Goal: Find specific page/section: Find specific page/section

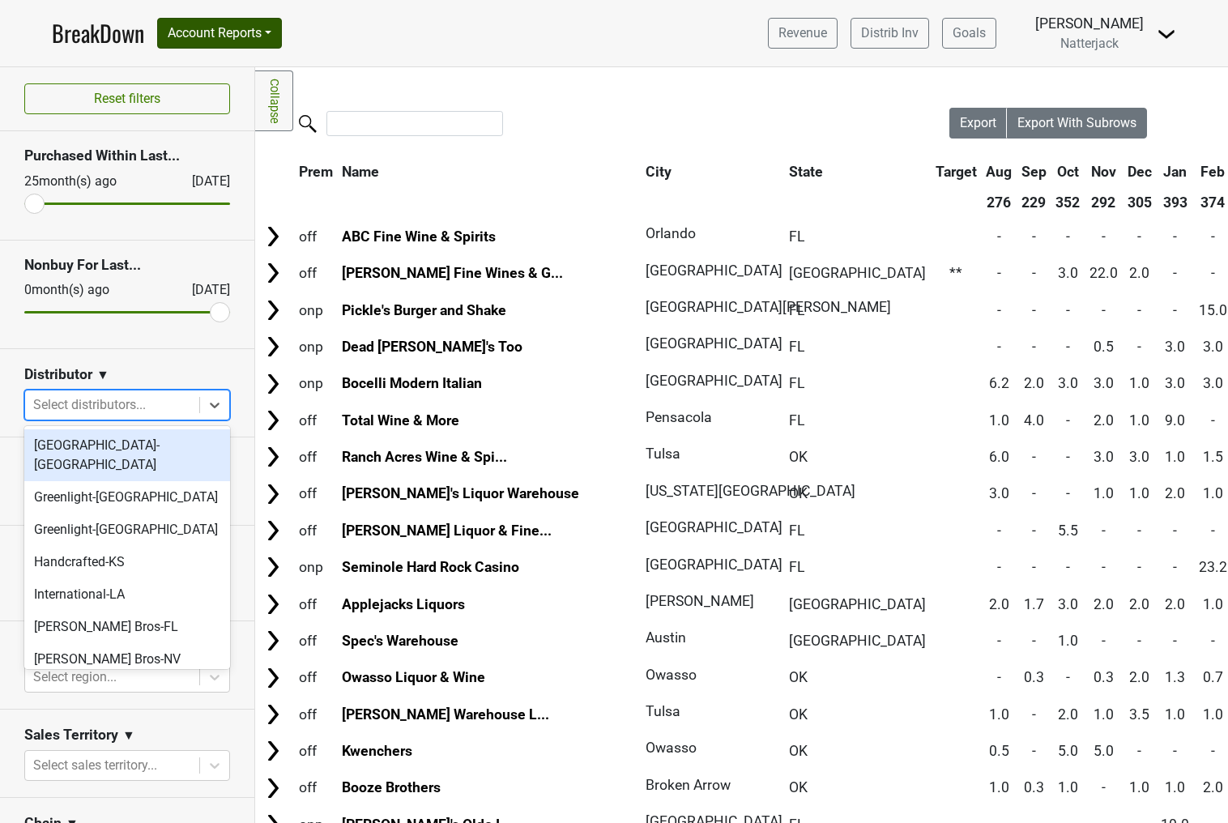
click at [258, 28] on button "Account Reports" at bounding box center [219, 33] width 125 height 31
click at [220, 404] on icon at bounding box center [215, 405] width 16 height 16
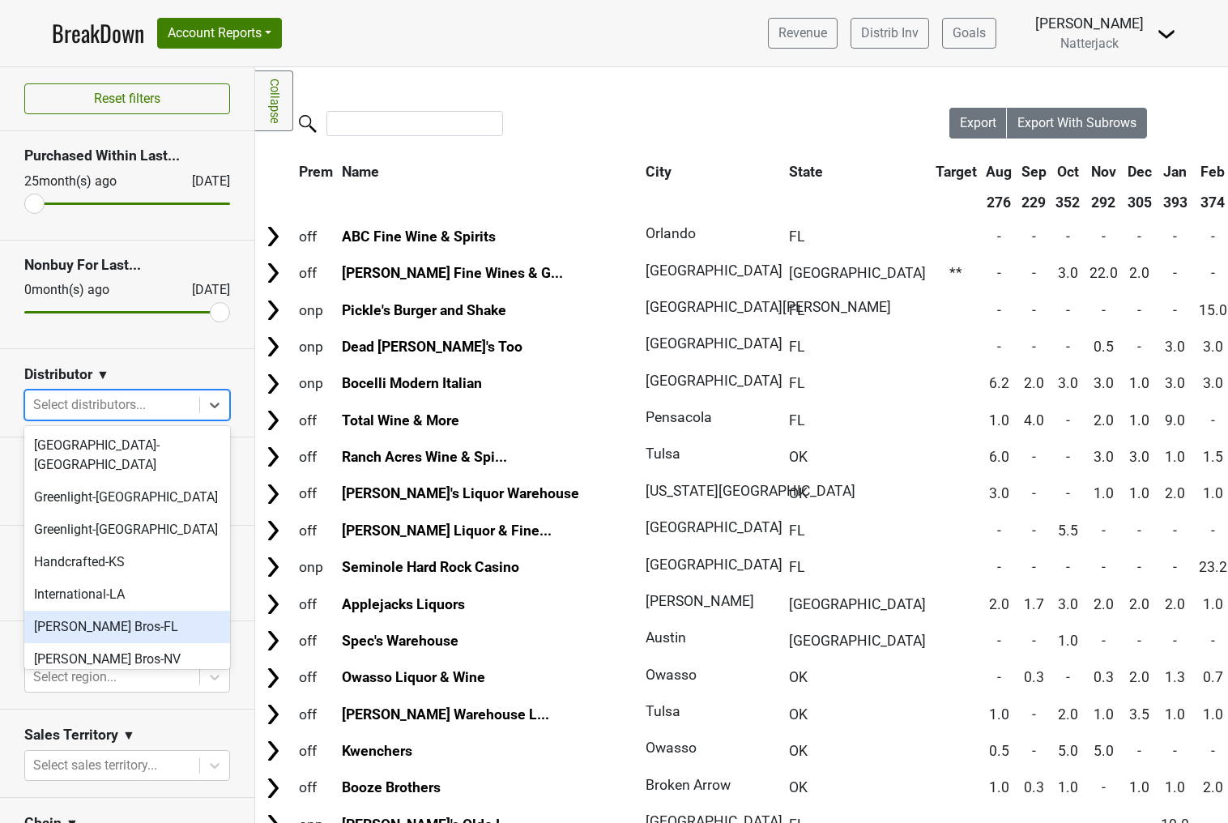
click at [109, 613] on div "[PERSON_NAME] Bros-FL" at bounding box center [127, 627] width 206 height 32
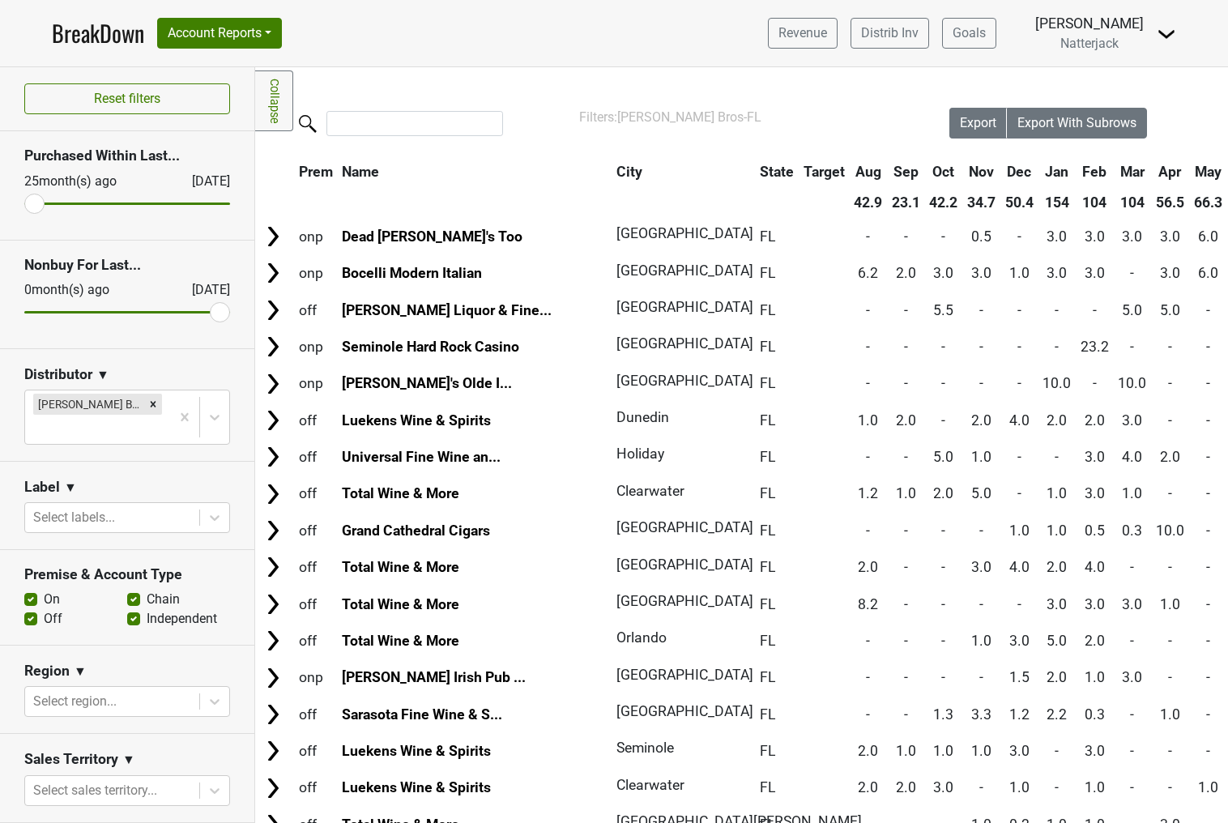
click at [147, 609] on label "Independent" at bounding box center [182, 618] width 70 height 19
click at [134, 609] on input "Independent" at bounding box center [133, 617] width 13 height 16
checkbox input "false"
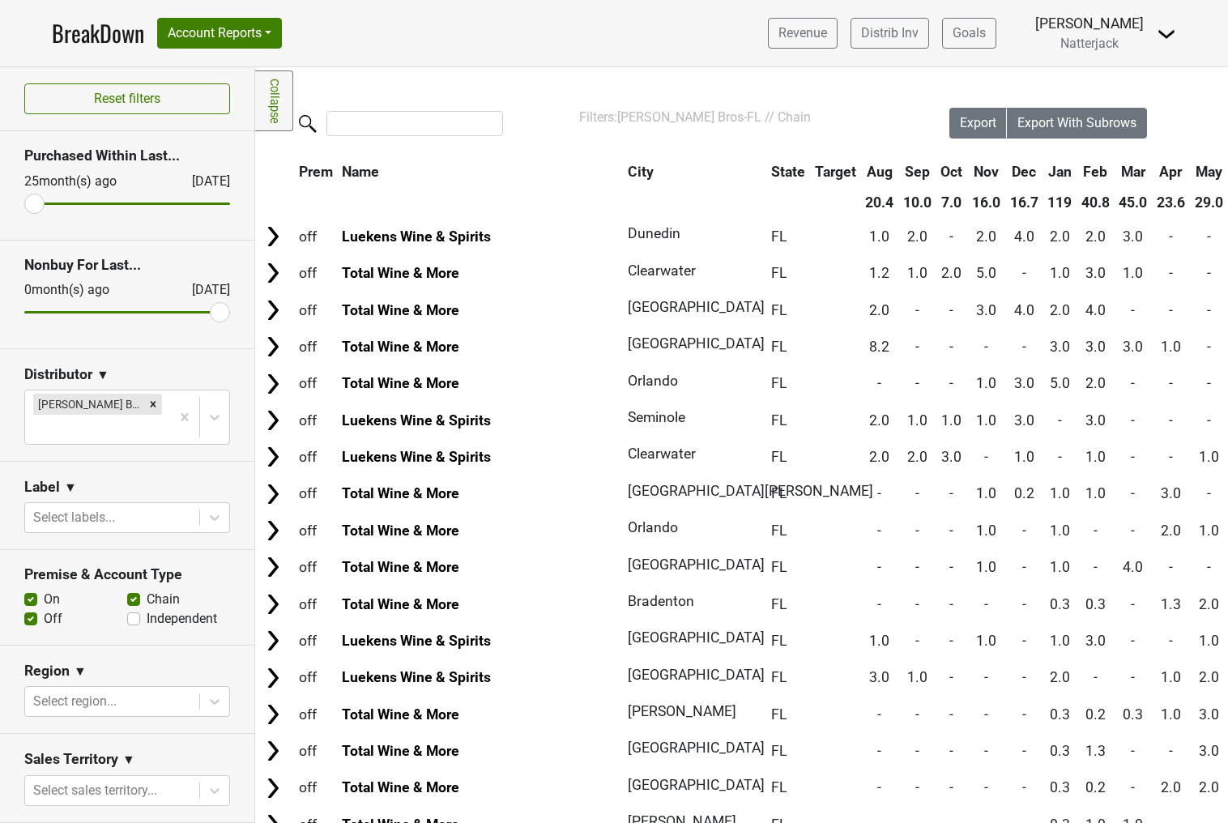
click at [44, 609] on label "Off" at bounding box center [53, 618] width 19 height 19
click at [30, 609] on input "Off" at bounding box center [30, 617] width 13 height 16
checkbox input "false"
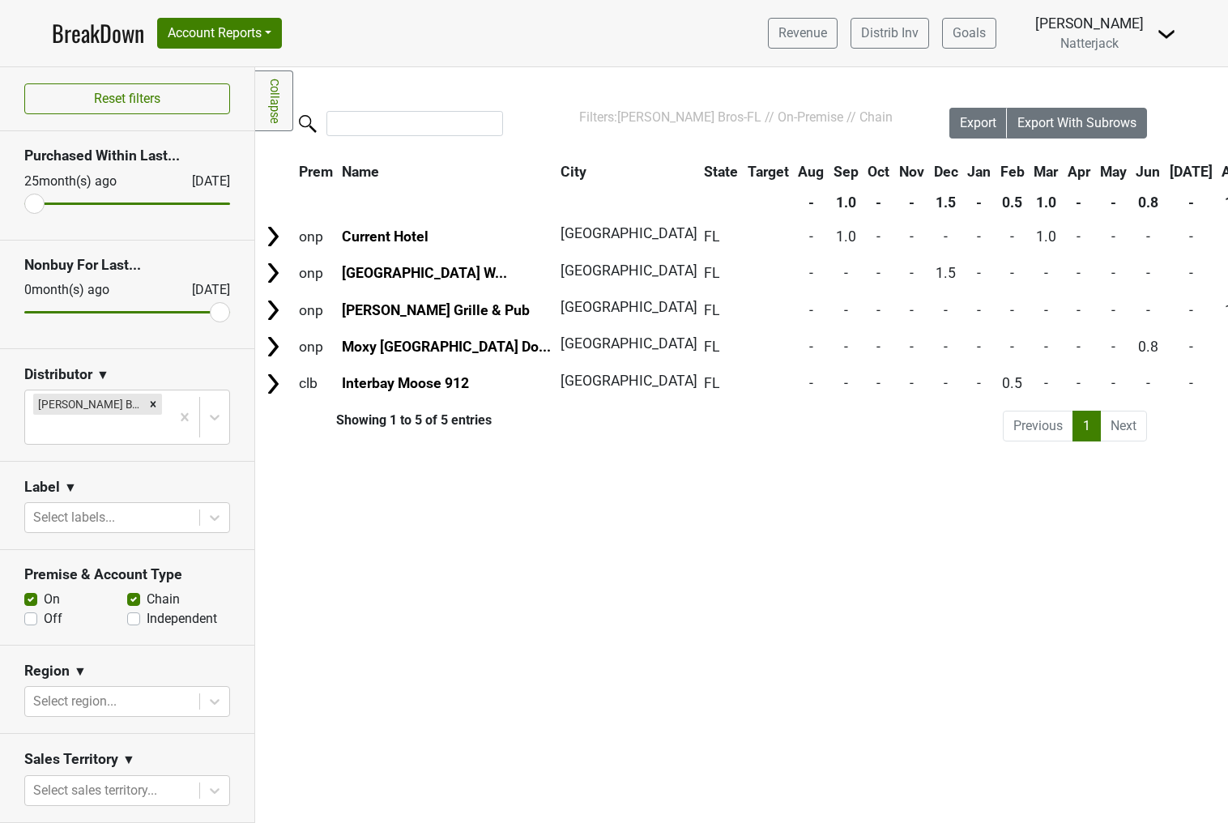
click at [147, 590] on label "Chain" at bounding box center [163, 599] width 33 height 19
click at [137, 590] on input "Chain" at bounding box center [133, 598] width 13 height 16
checkbox input "false"
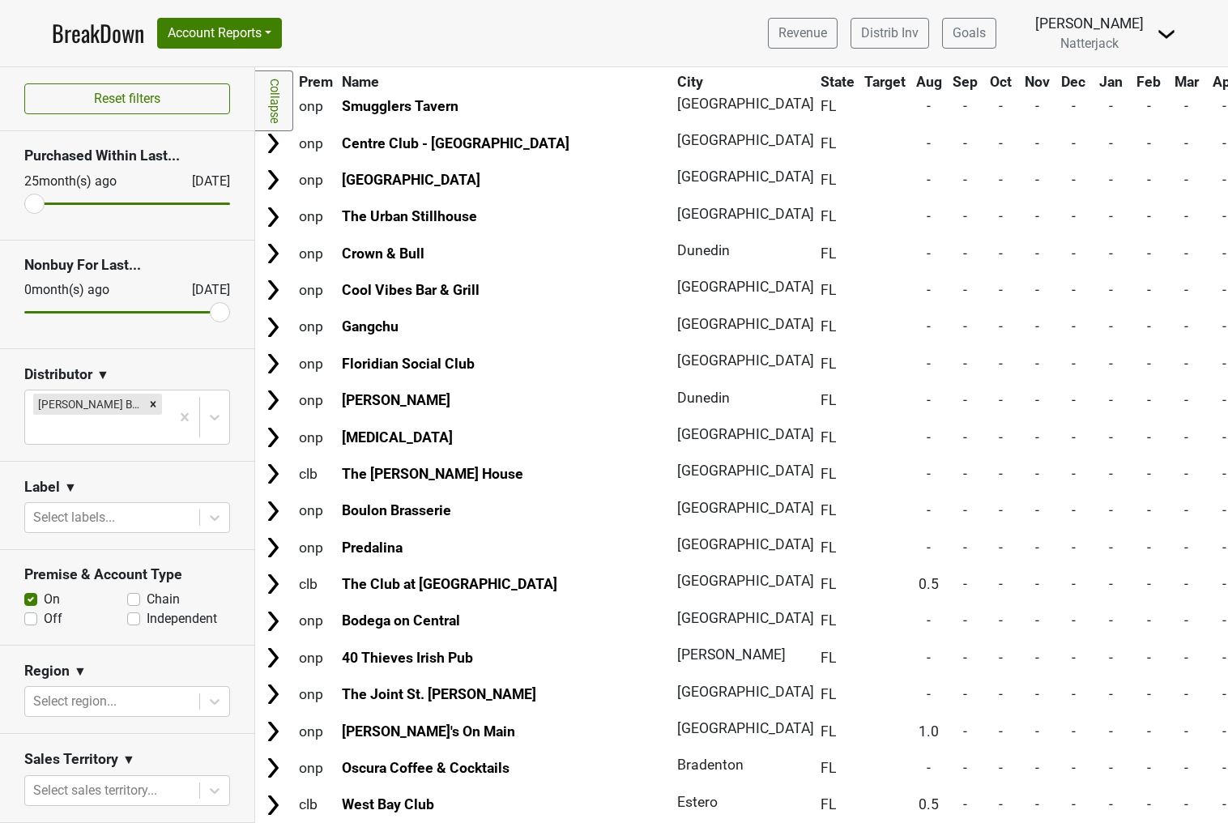
scroll to position [4578, 0]
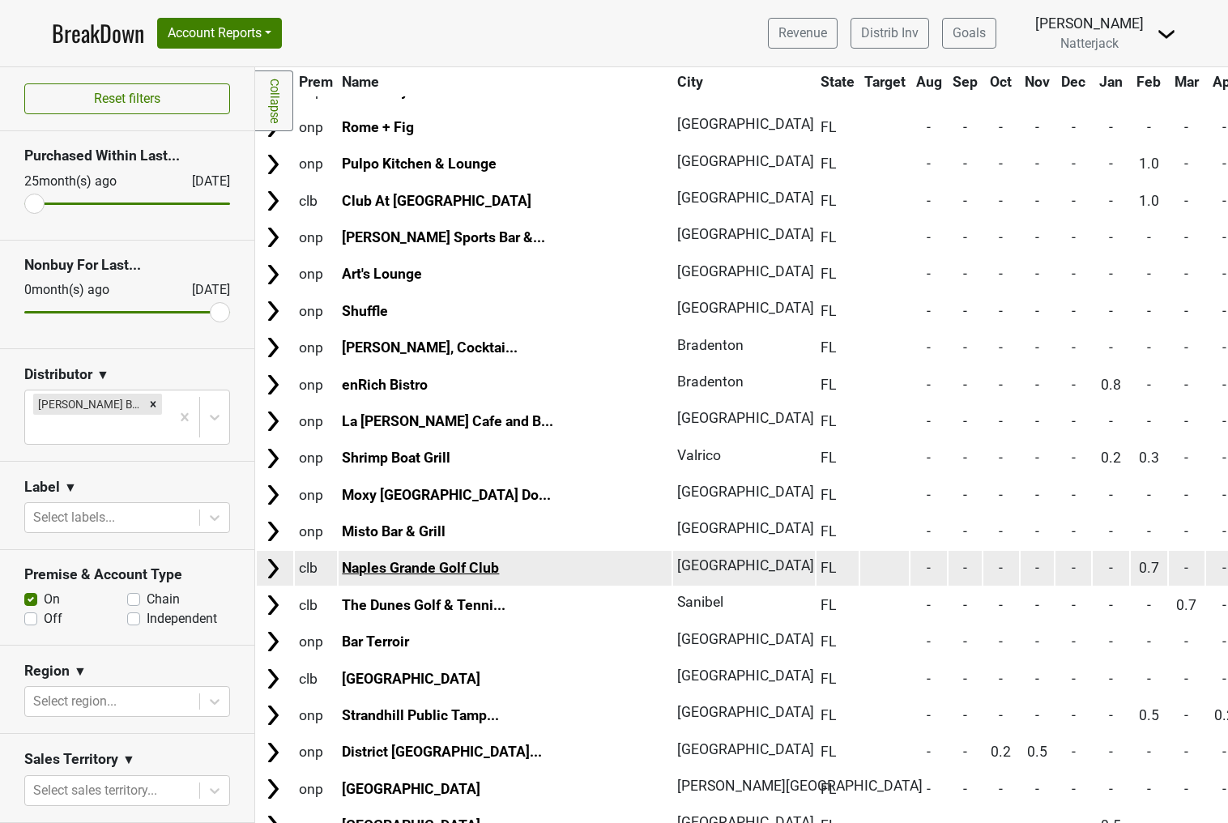
scroll to position [1987, 0]
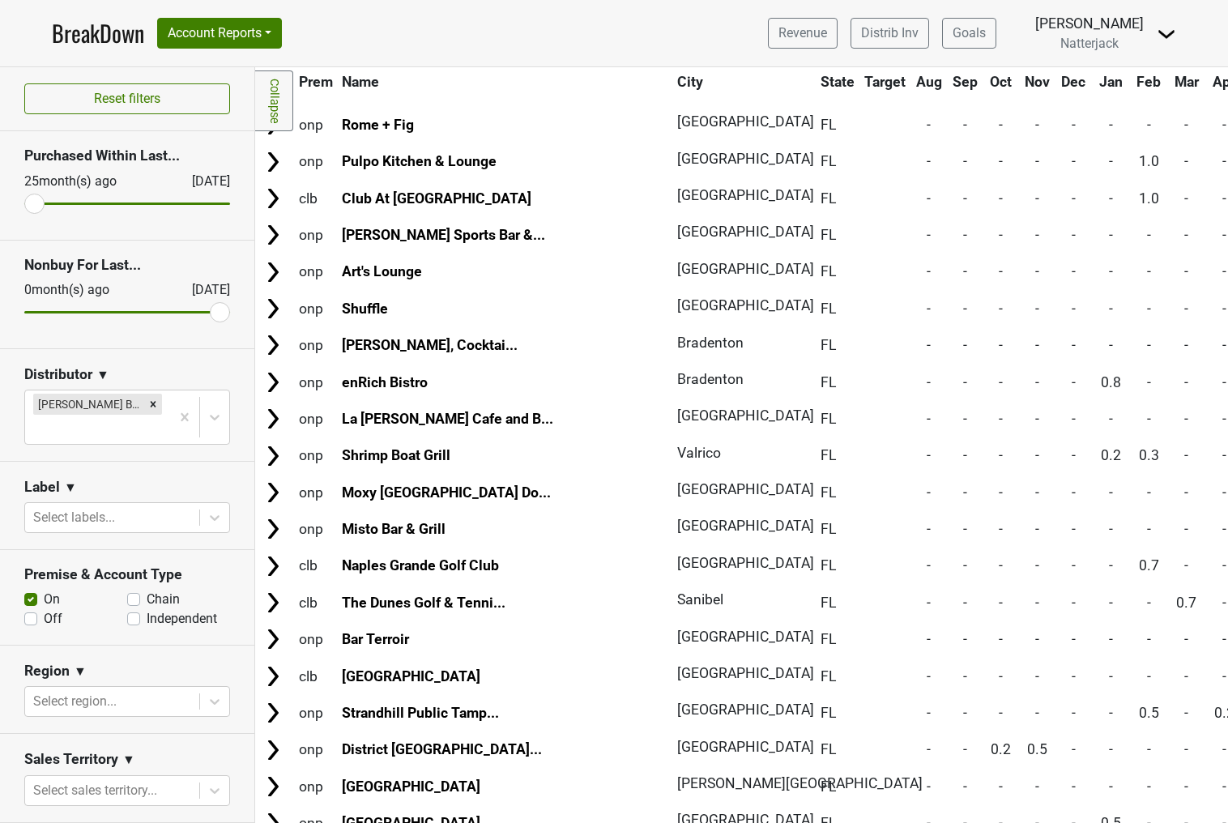
click at [36, 204] on input "range" at bounding box center [127, 204] width 206 height 2
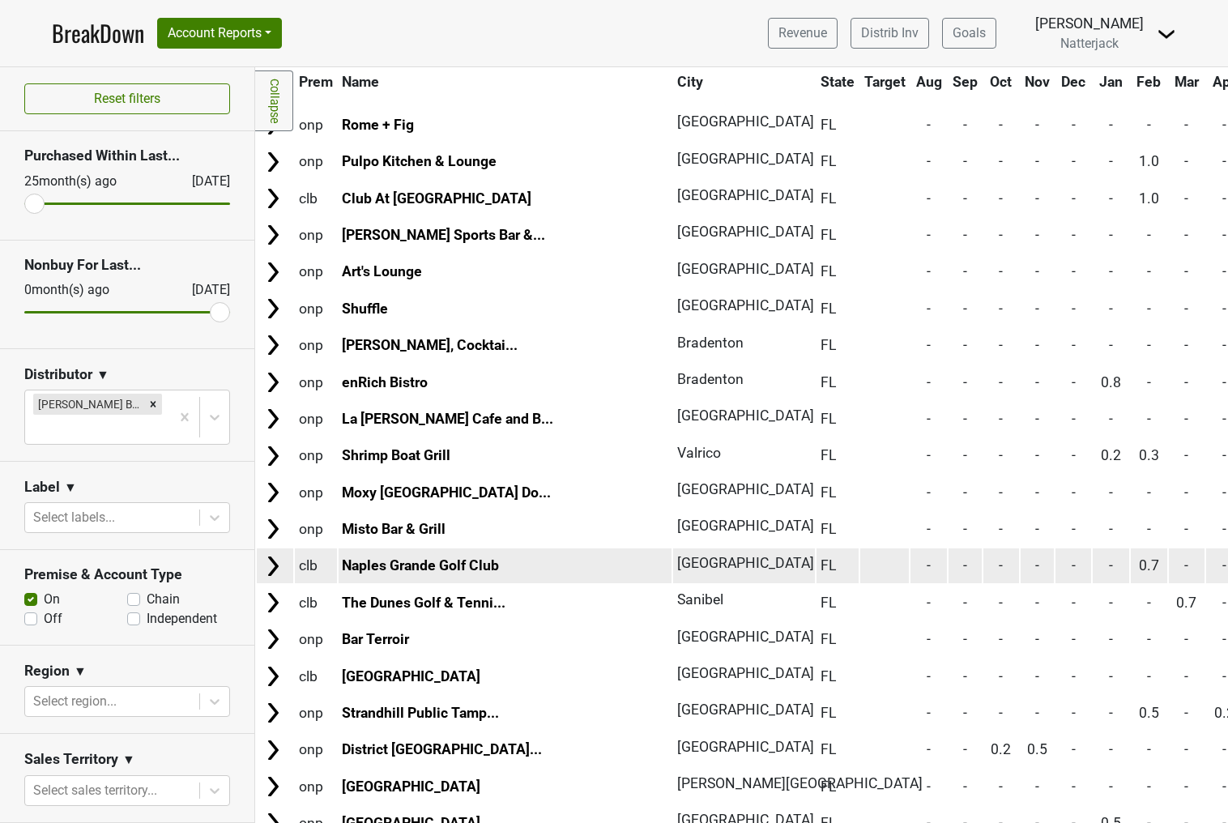
scroll to position [0, 0]
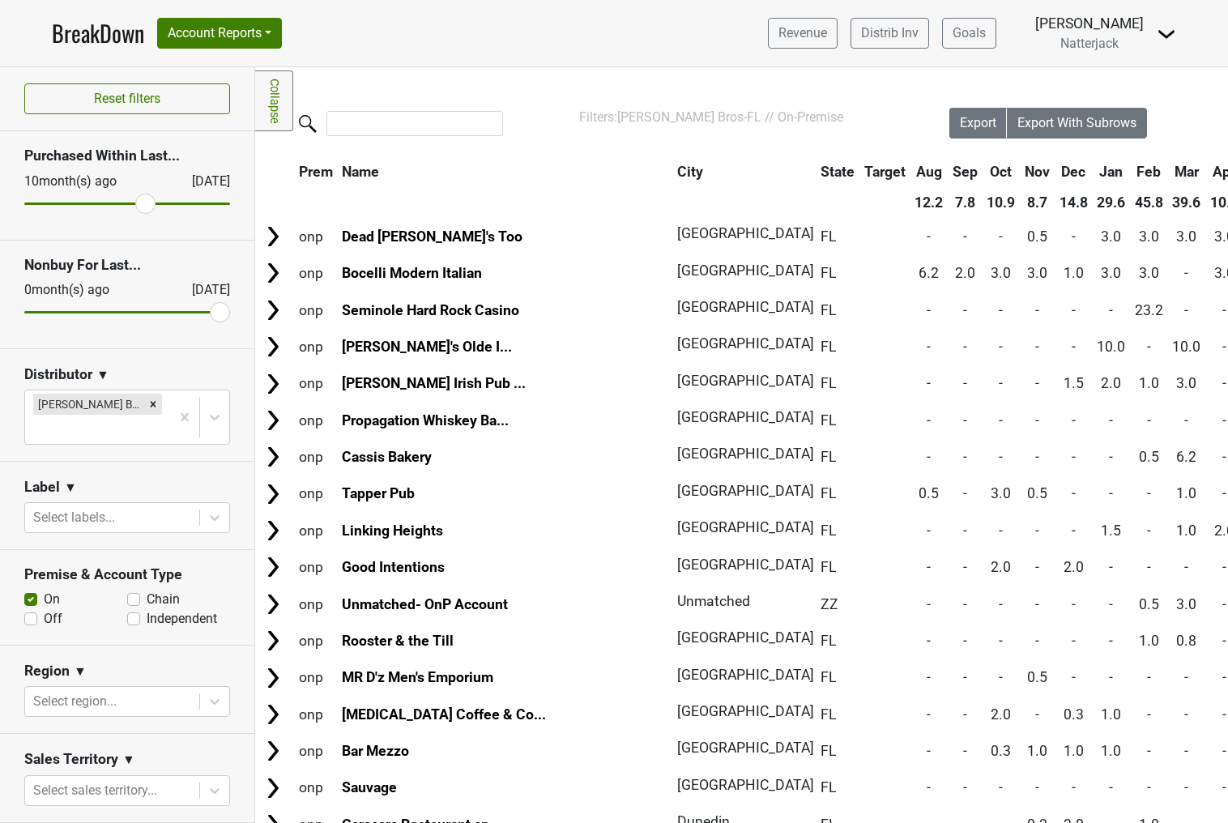
drag, startPoint x: 40, startPoint y: 200, endPoint x: 147, endPoint y: 206, distance: 107.1
type input "10"
click at [147, 205] on input "range" at bounding box center [127, 204] width 206 height 2
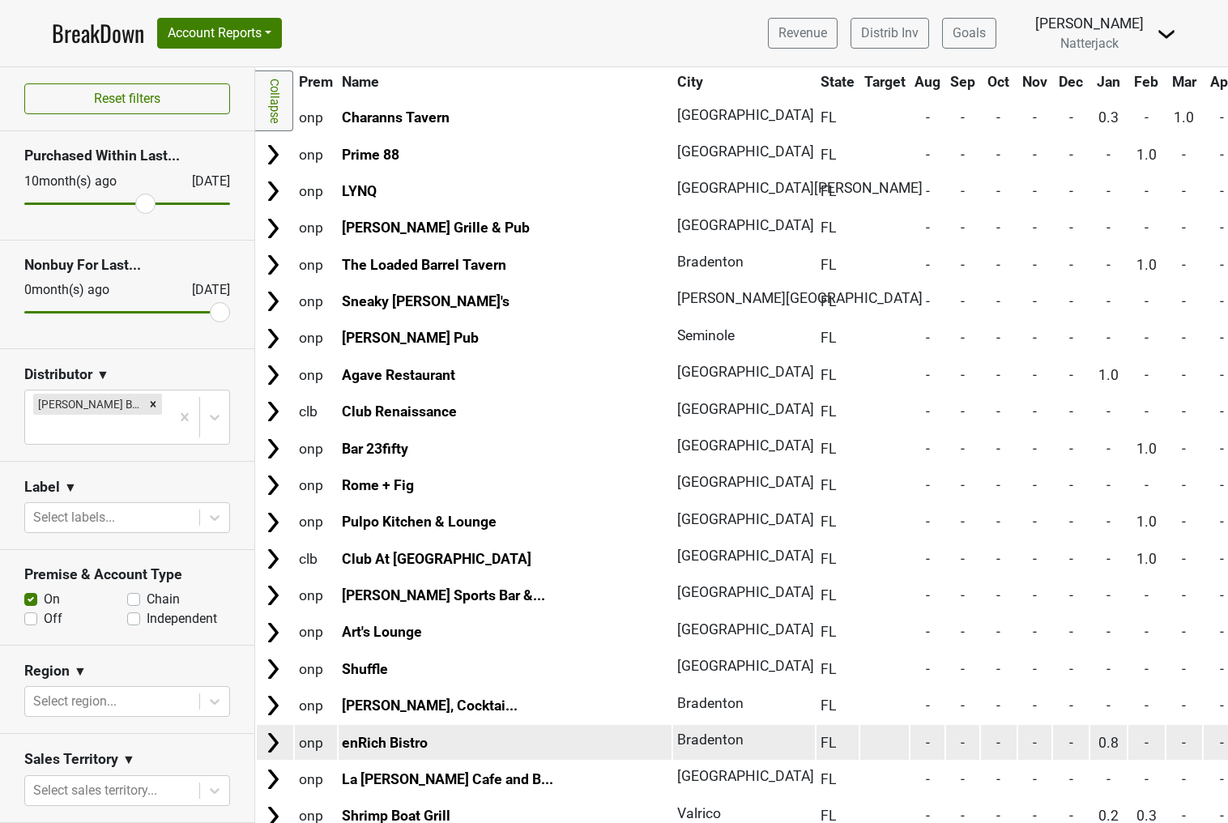
scroll to position [1629, 0]
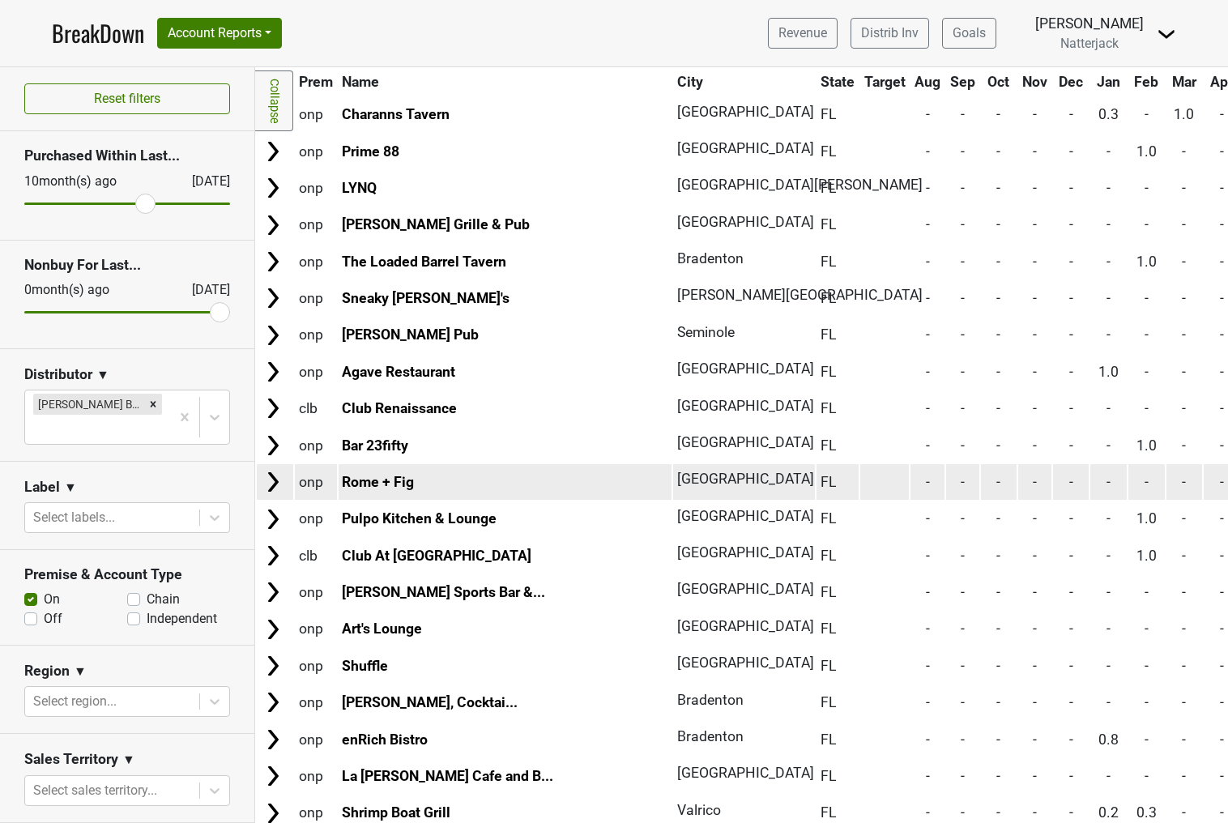
click at [280, 470] on img at bounding box center [273, 482] width 24 height 24
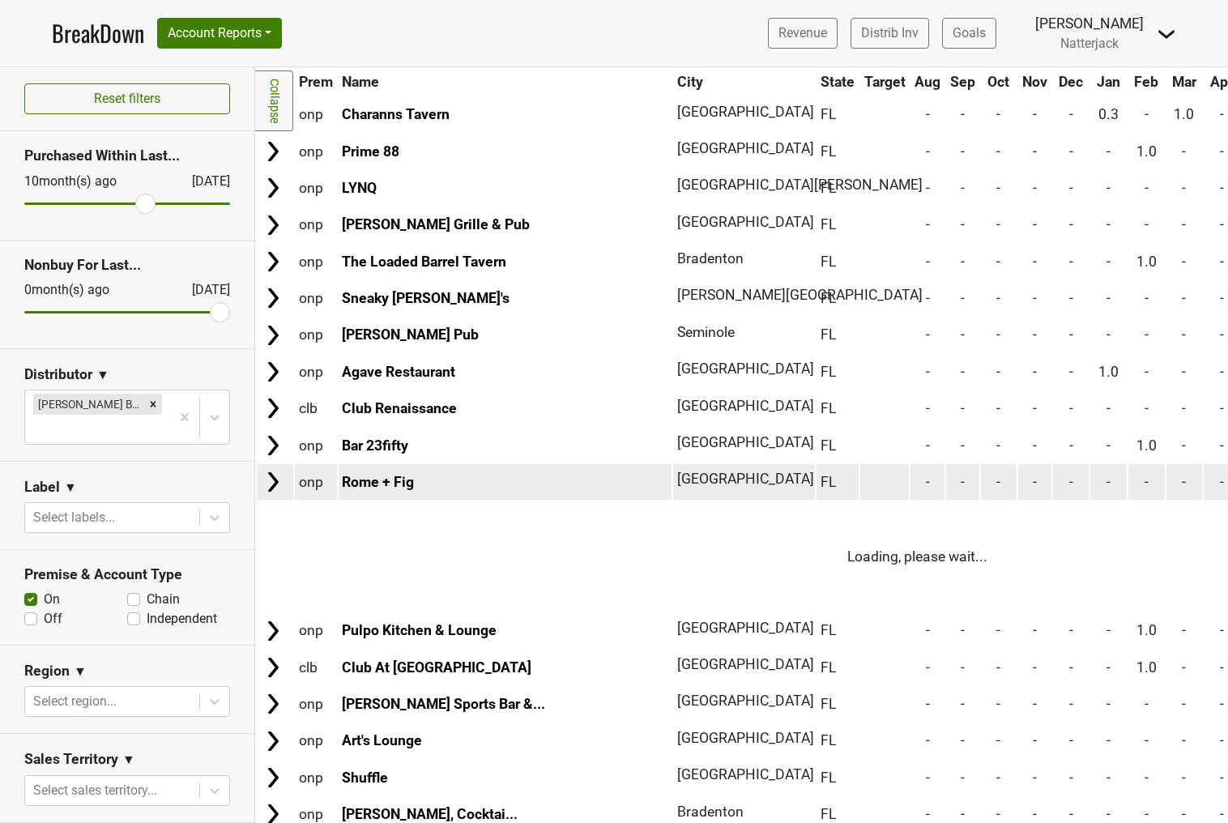
click at [279, 470] on img at bounding box center [273, 482] width 24 height 24
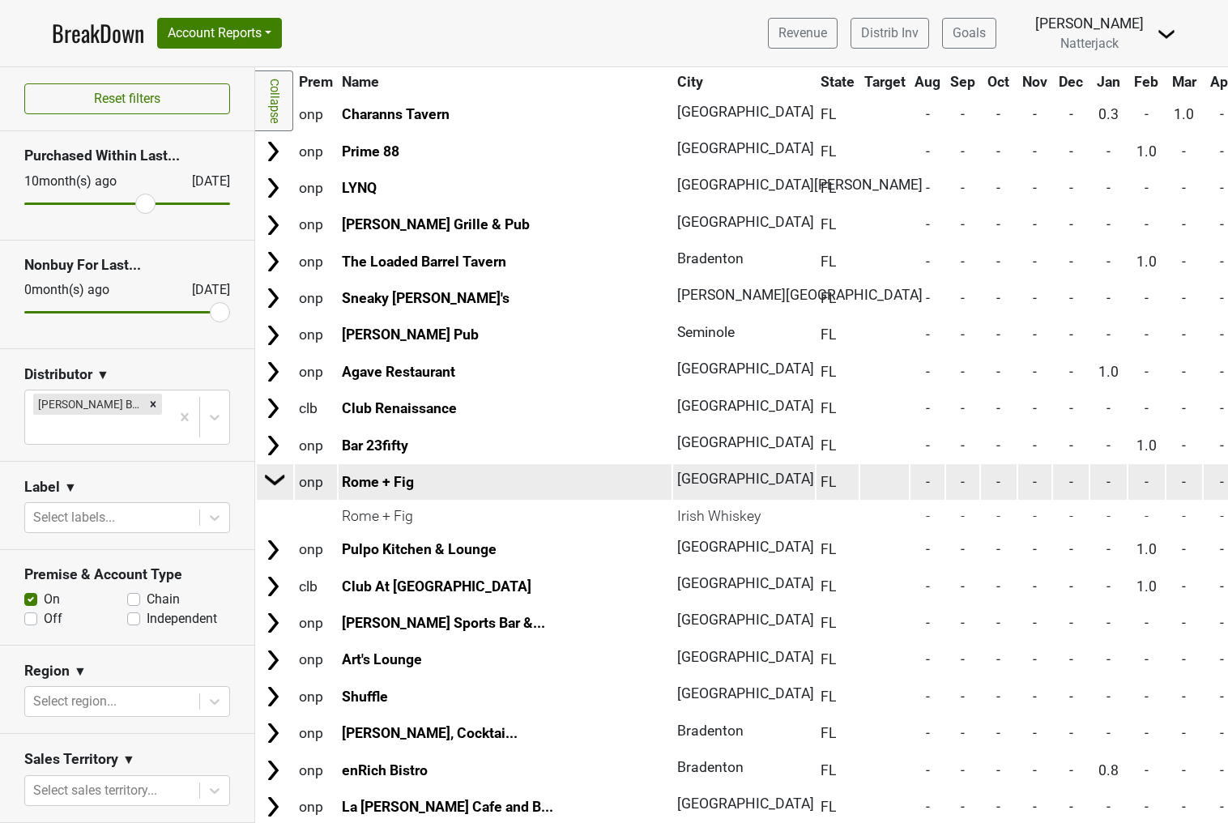
click at [284, 468] on img at bounding box center [275, 480] width 24 height 24
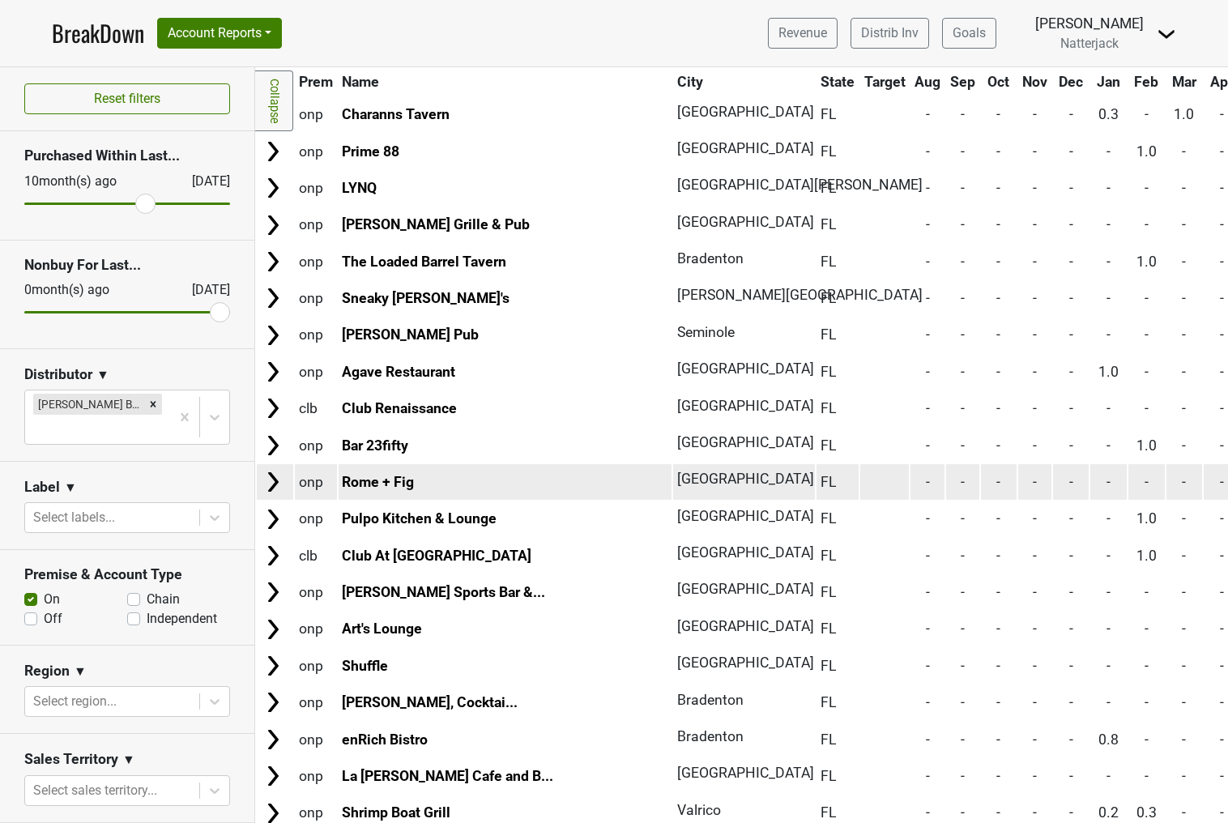
click at [275, 470] on img at bounding box center [273, 482] width 24 height 24
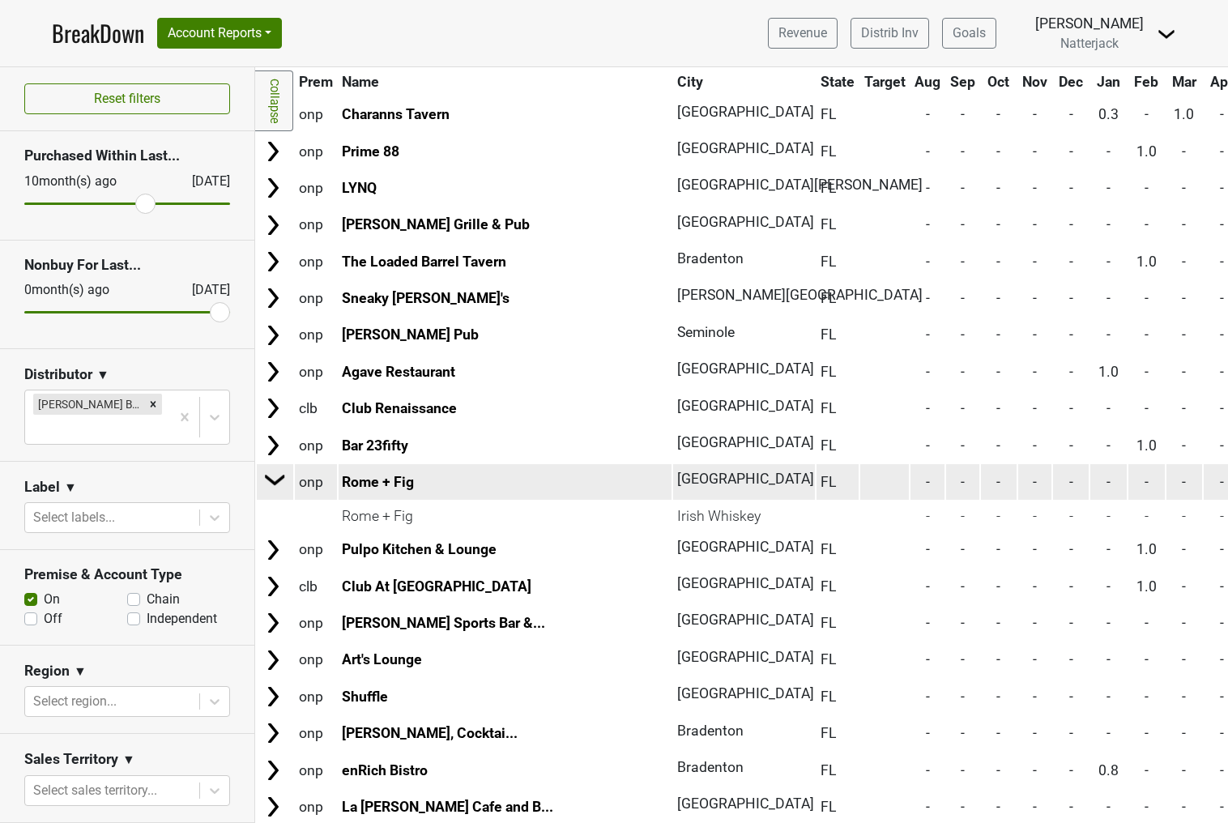
click at [280, 468] on img at bounding box center [275, 480] width 24 height 24
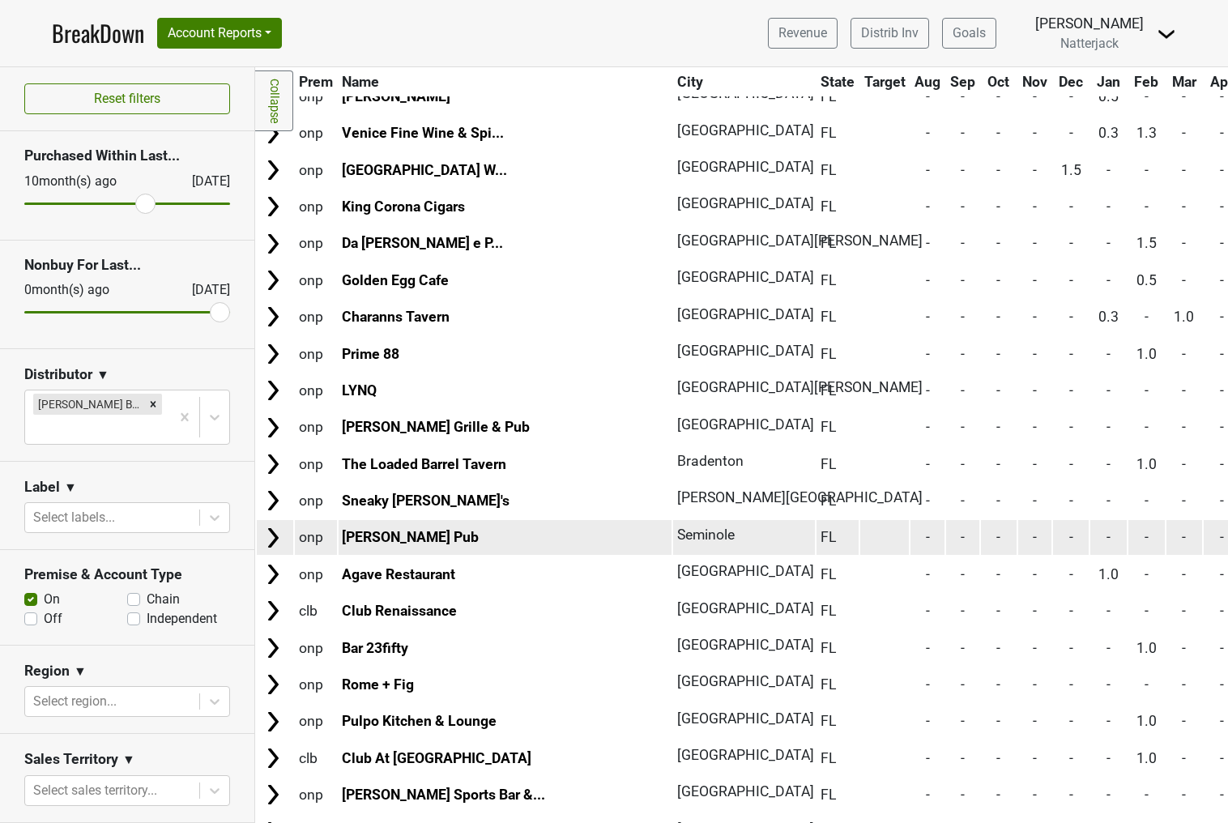
scroll to position [1458, 0]
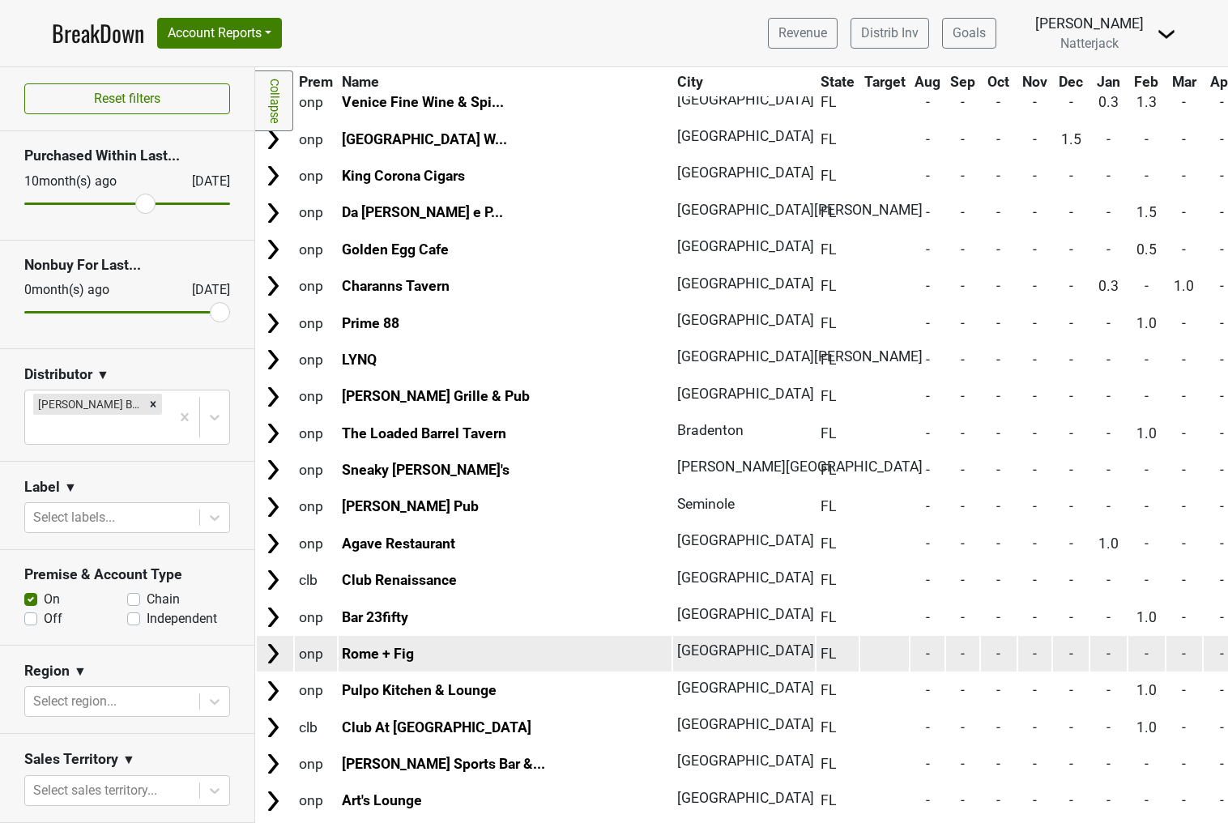
click at [286, 636] on td at bounding box center [275, 653] width 36 height 35
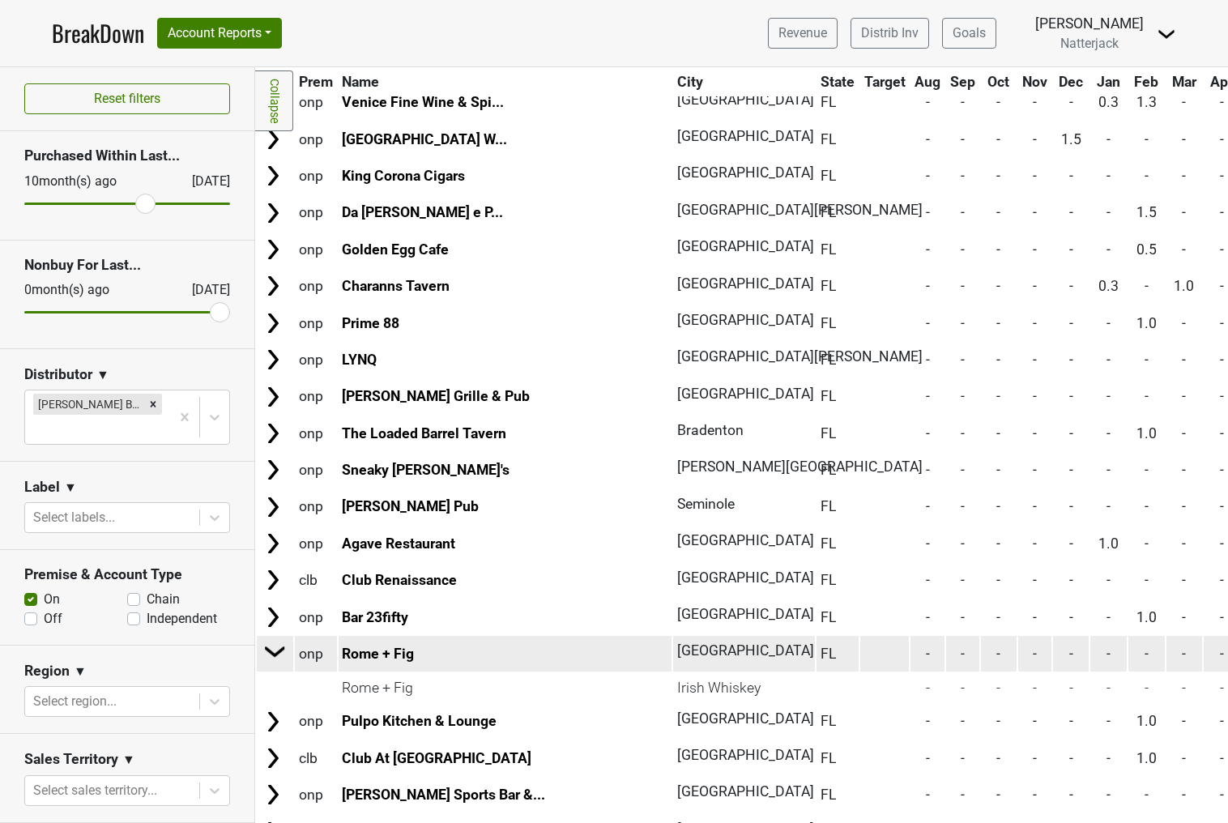
click at [273, 639] on img at bounding box center [275, 651] width 24 height 24
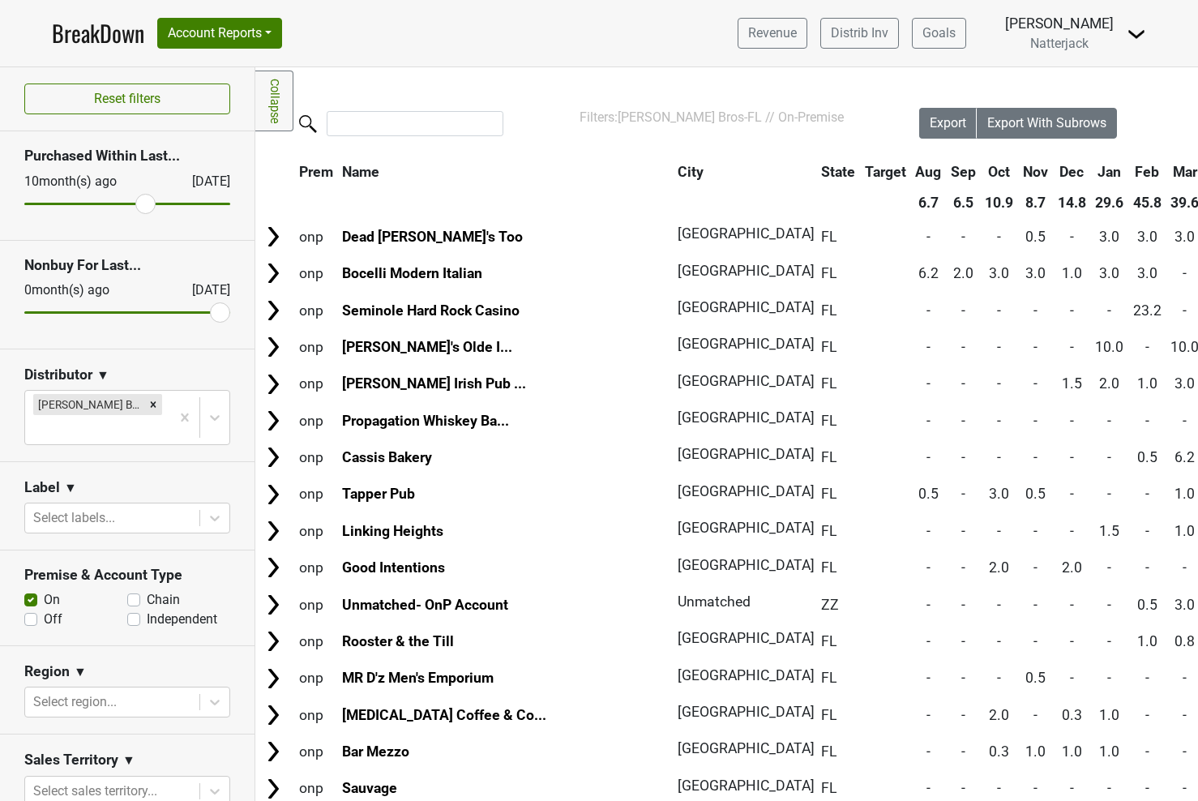
scroll to position [0, 0]
click at [673, 167] on th "City" at bounding box center [740, 171] width 134 height 29
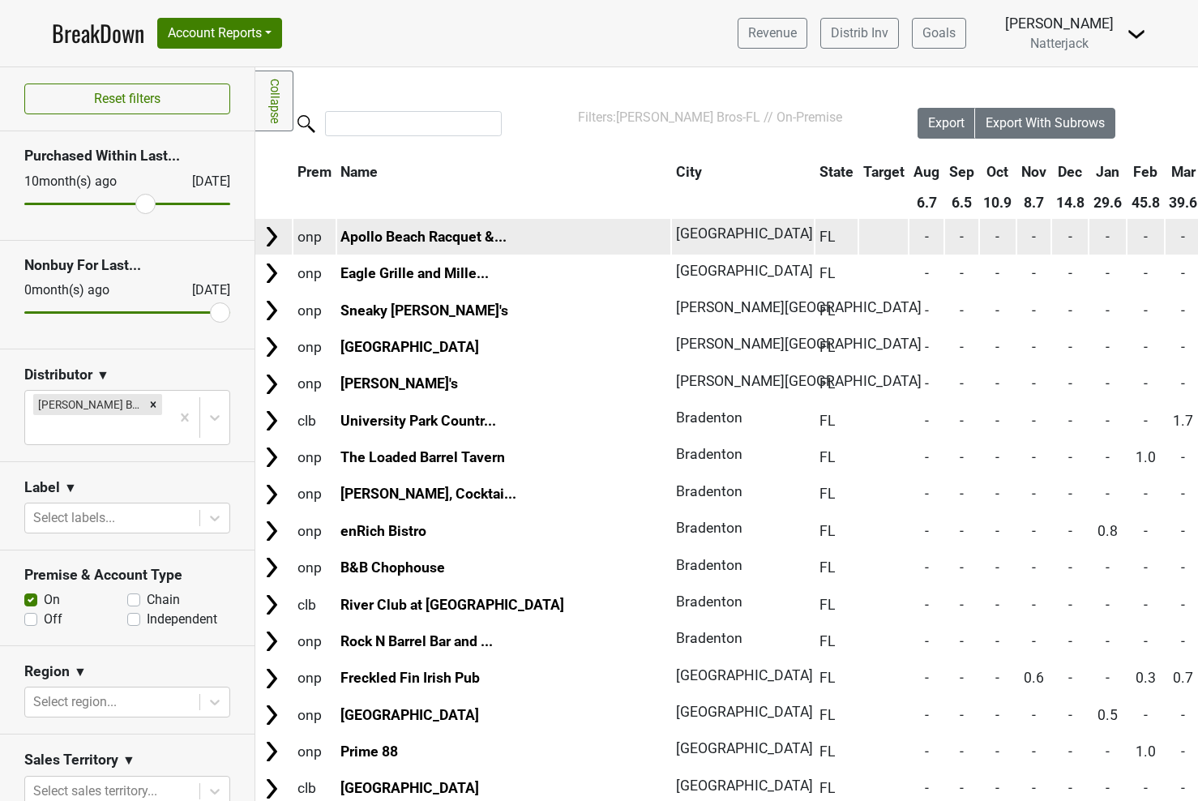
scroll to position [0, 2]
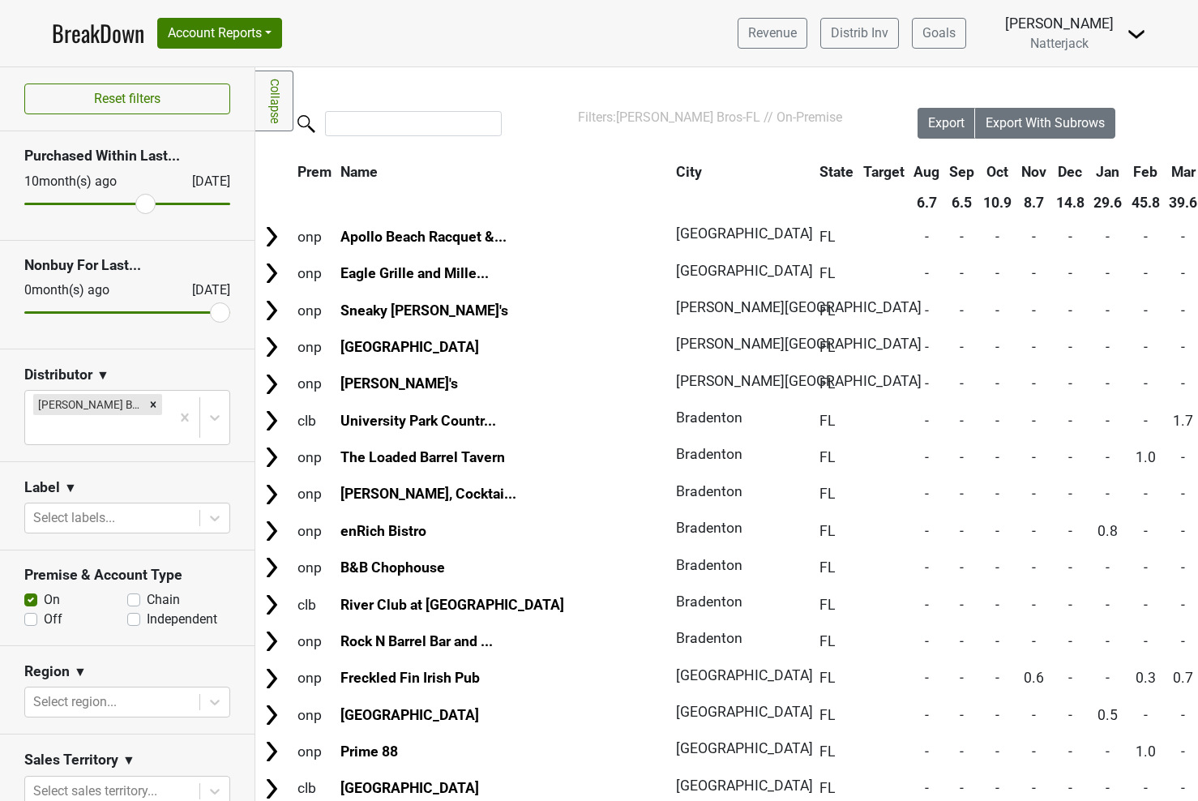
click at [672, 178] on th "City" at bounding box center [739, 171] width 134 height 29
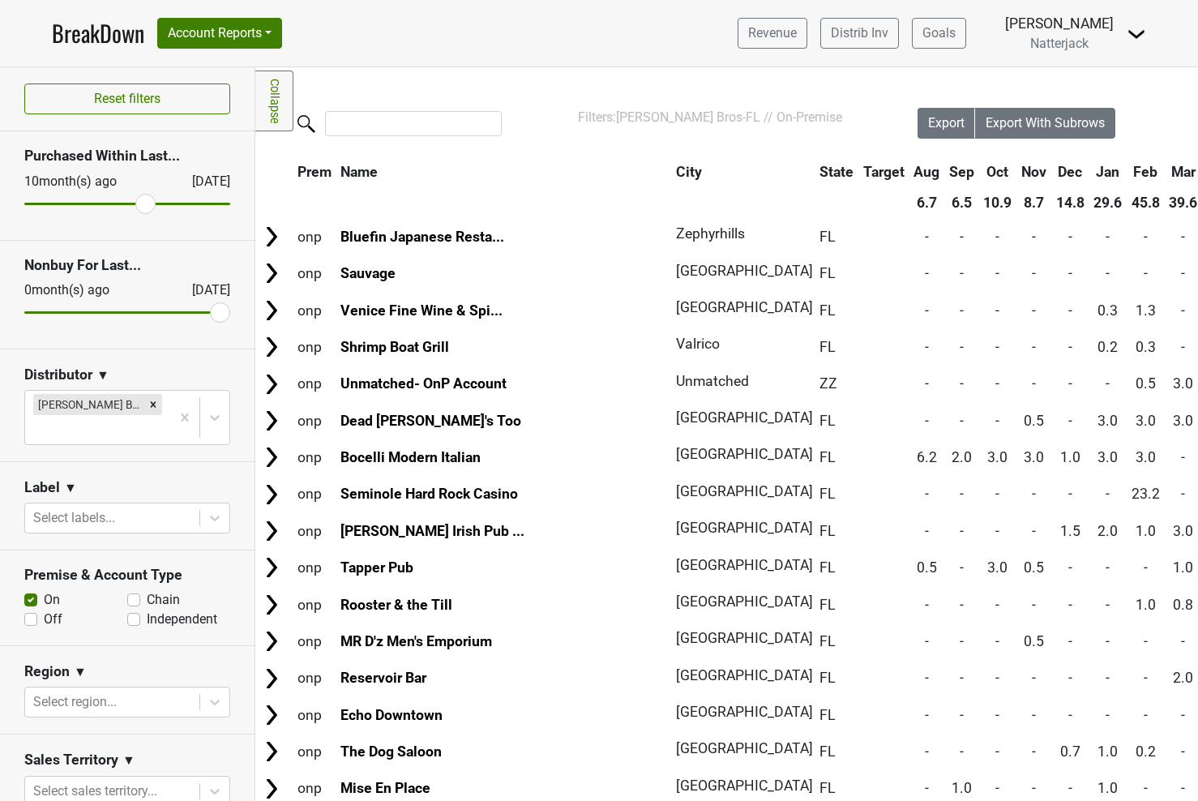
click at [672, 174] on th "City" at bounding box center [739, 171] width 134 height 29
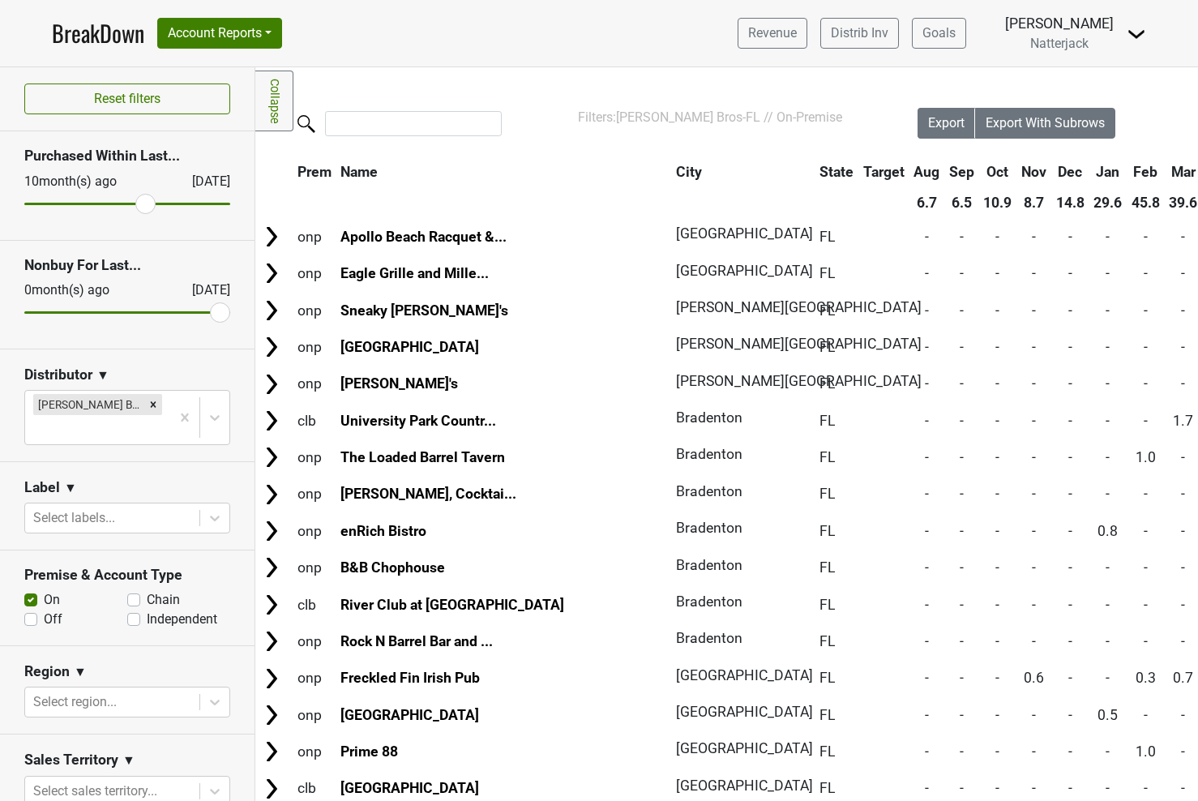
click at [672, 174] on th "City" at bounding box center [739, 171] width 134 height 29
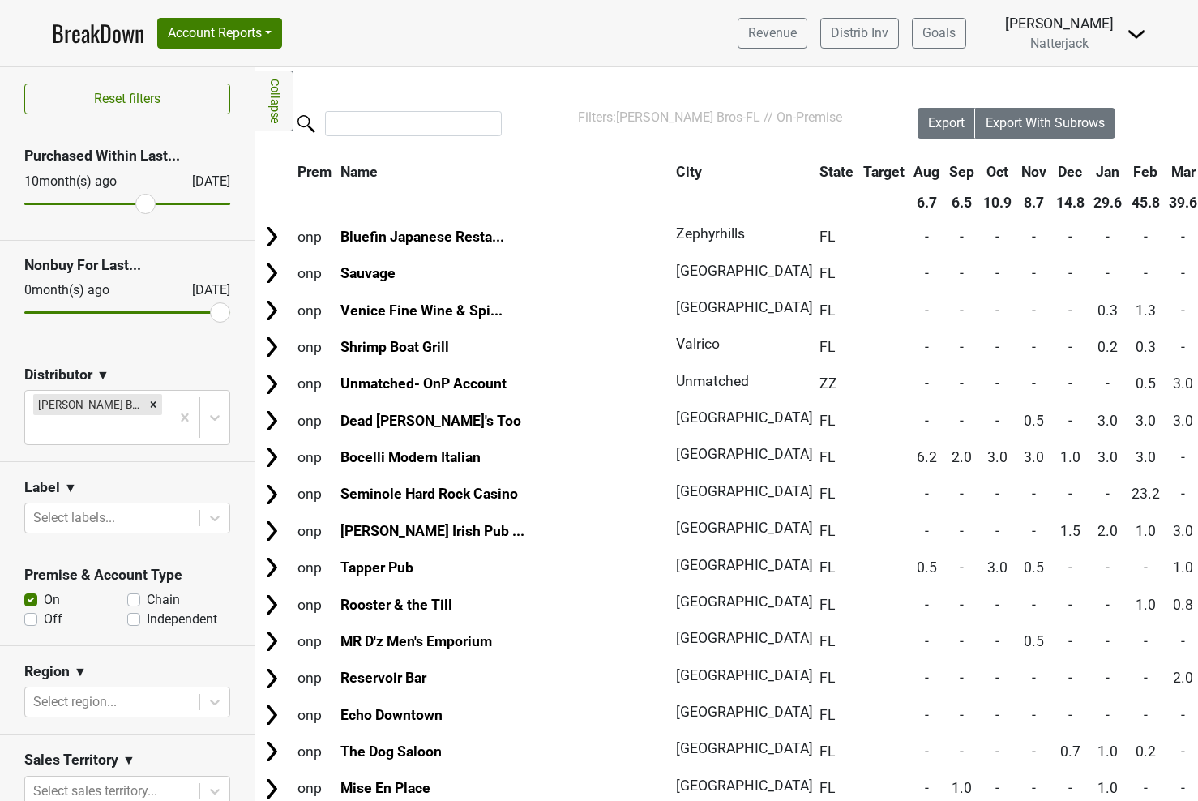
click at [672, 174] on th "City" at bounding box center [739, 171] width 134 height 29
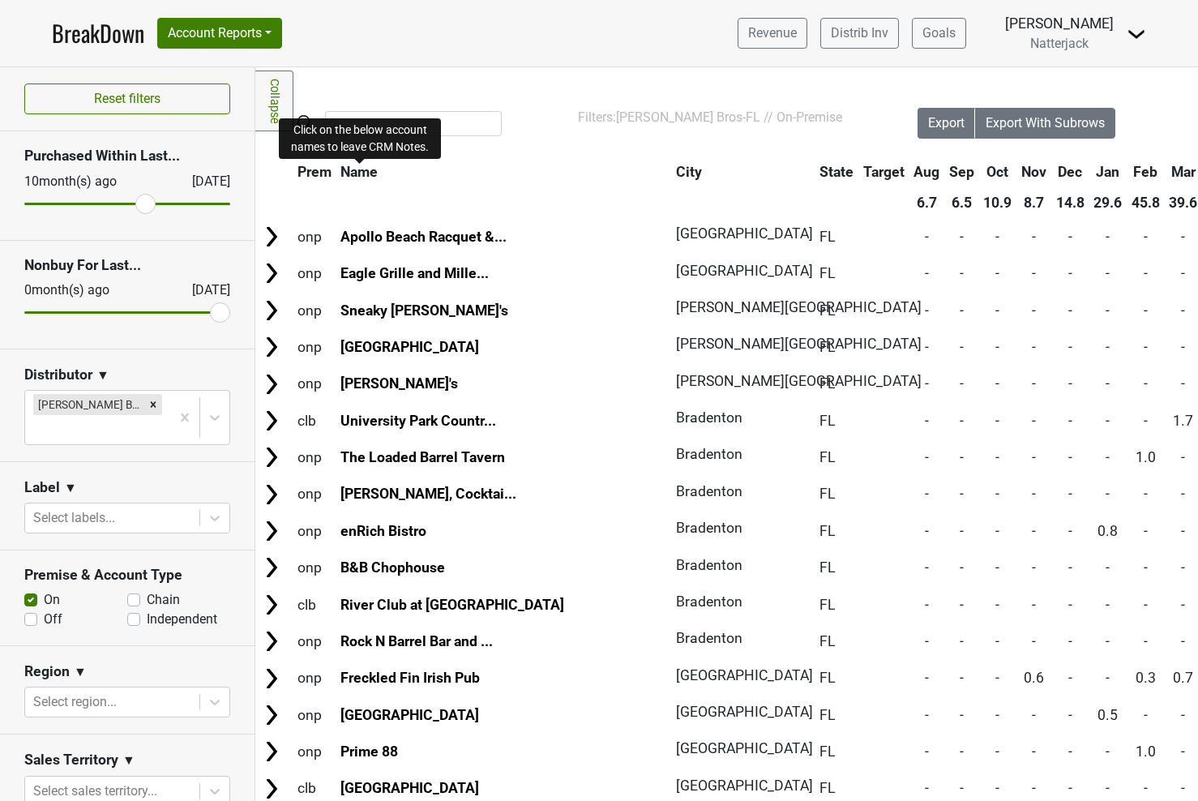
click at [373, 175] on span "Name" at bounding box center [358, 172] width 37 height 16
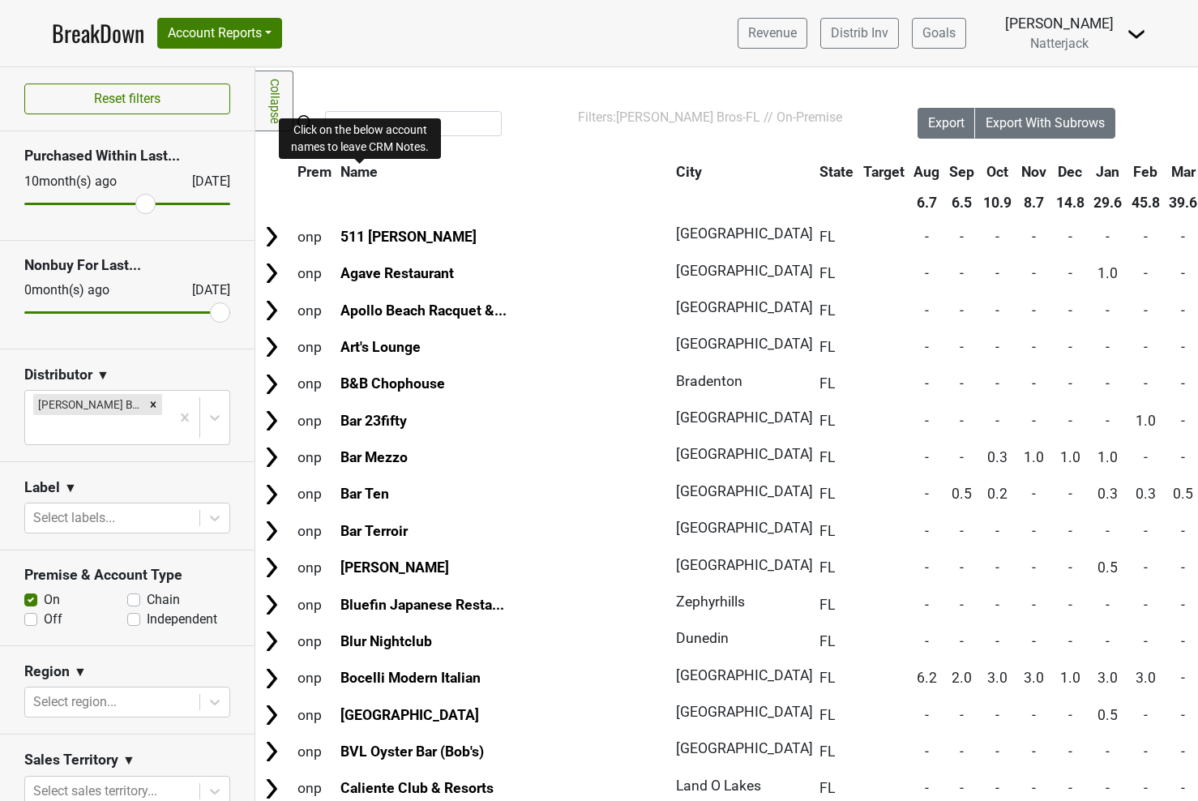
click at [373, 175] on span "Name" at bounding box center [358, 172] width 37 height 16
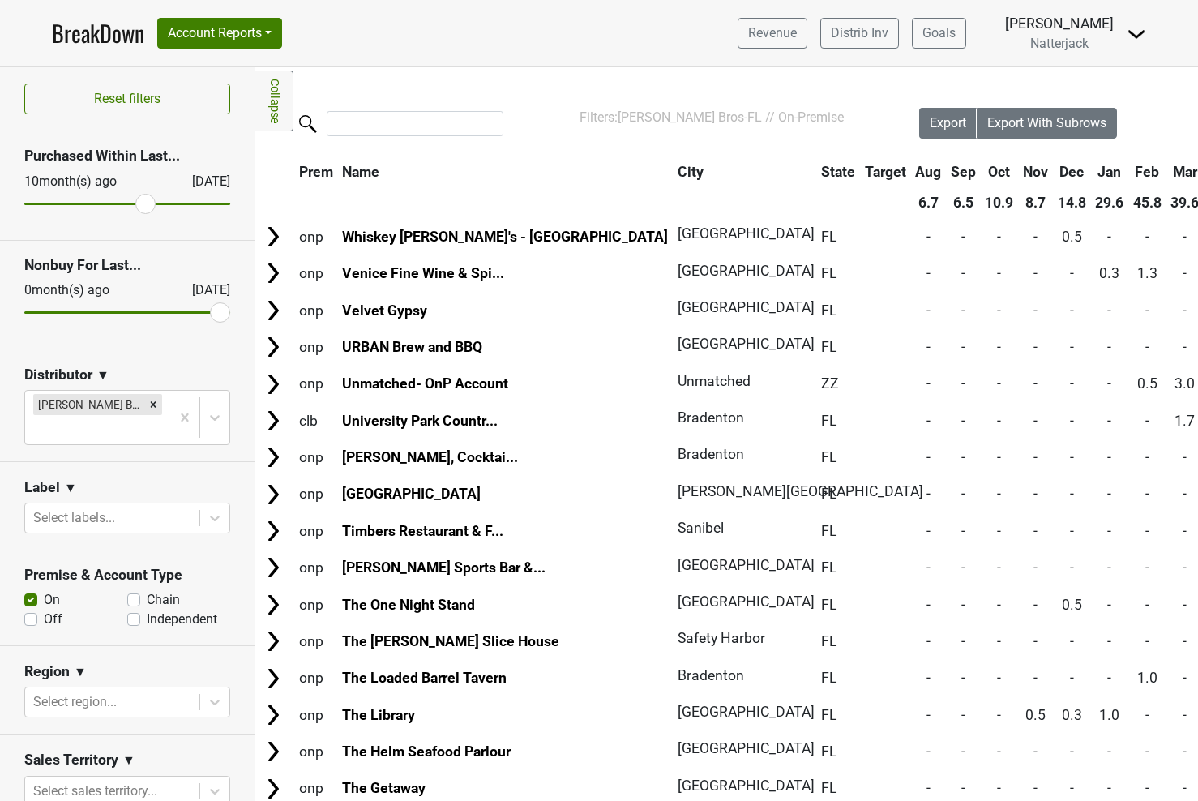
scroll to position [0, 0]
click at [673, 167] on th "City" at bounding box center [740, 171] width 134 height 29
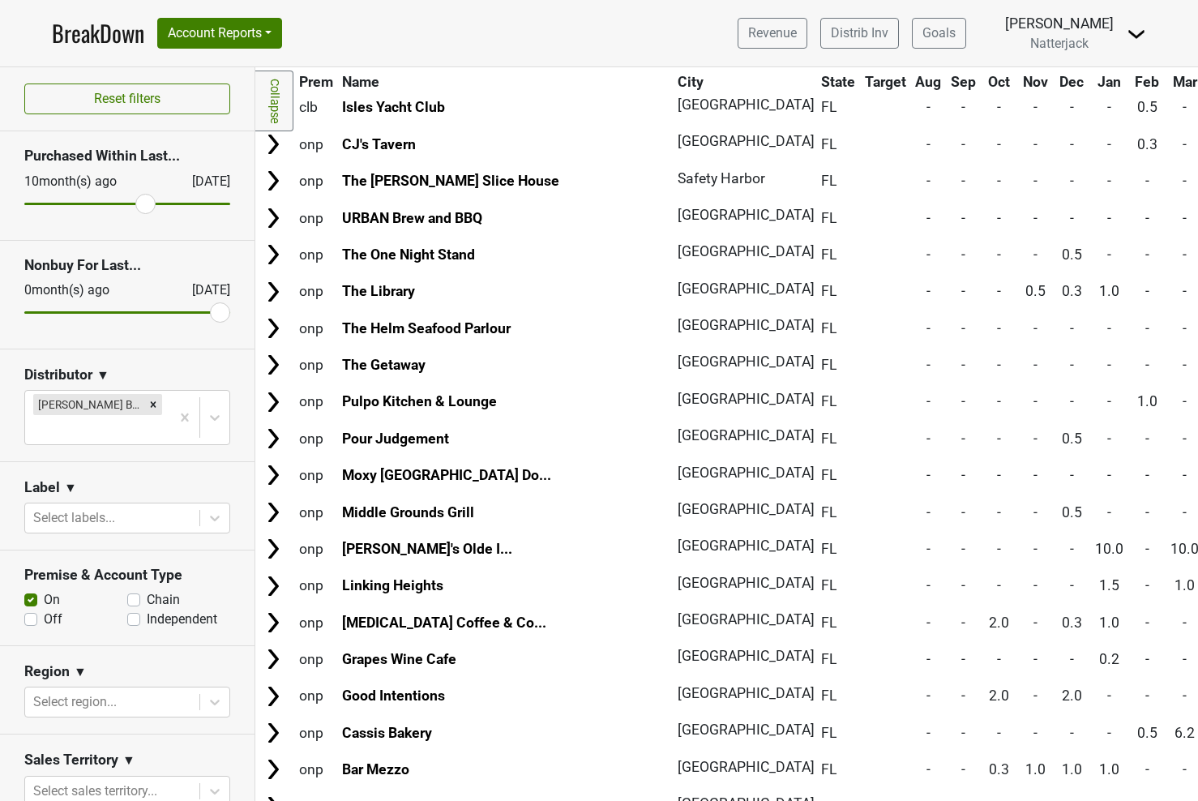
scroll to position [1347, 0]
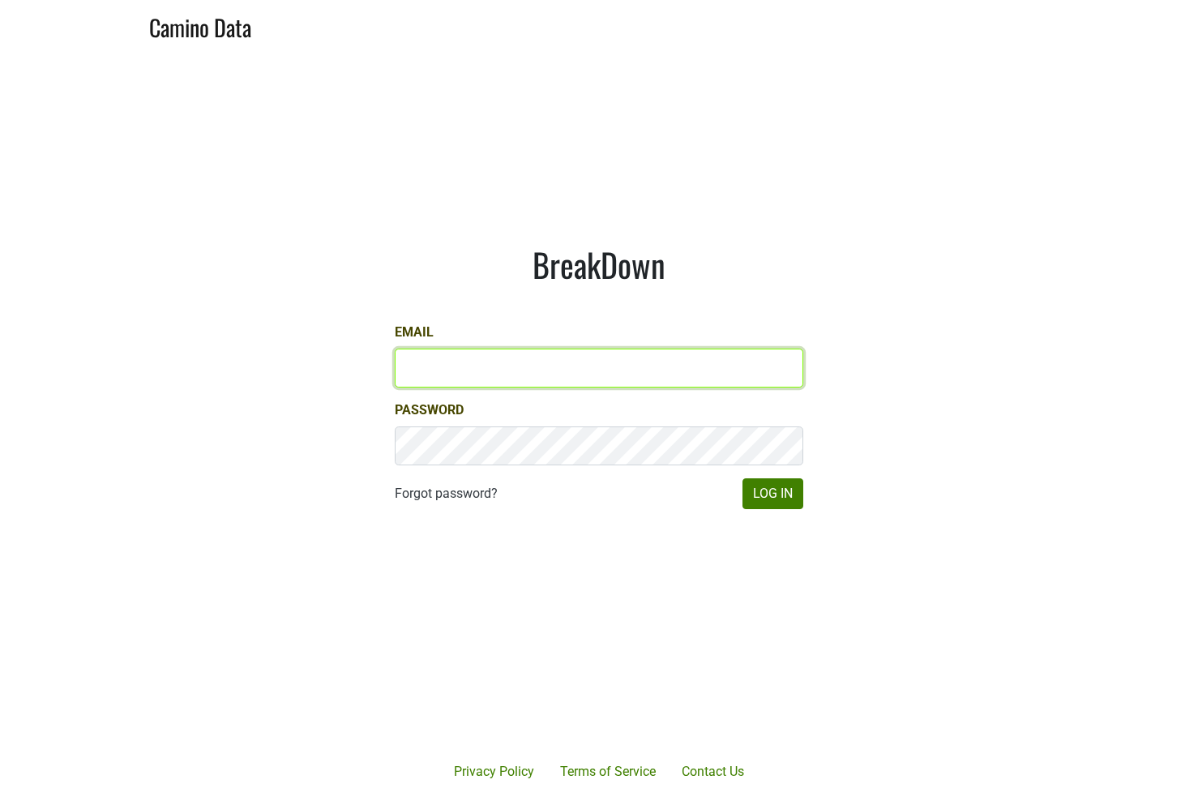
type input "[EMAIL_ADDRESS][DOMAIN_NAME]"
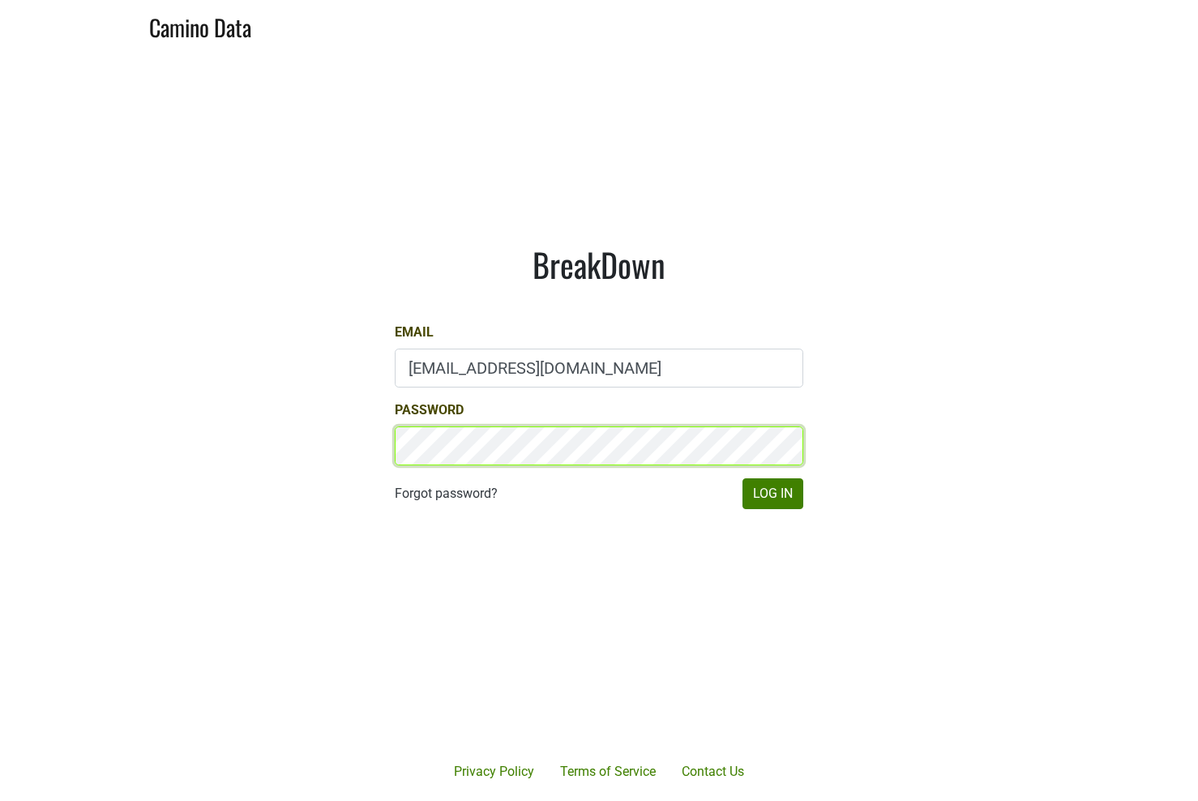
click at [772, 493] on button "Log In" at bounding box center [772, 493] width 61 height 31
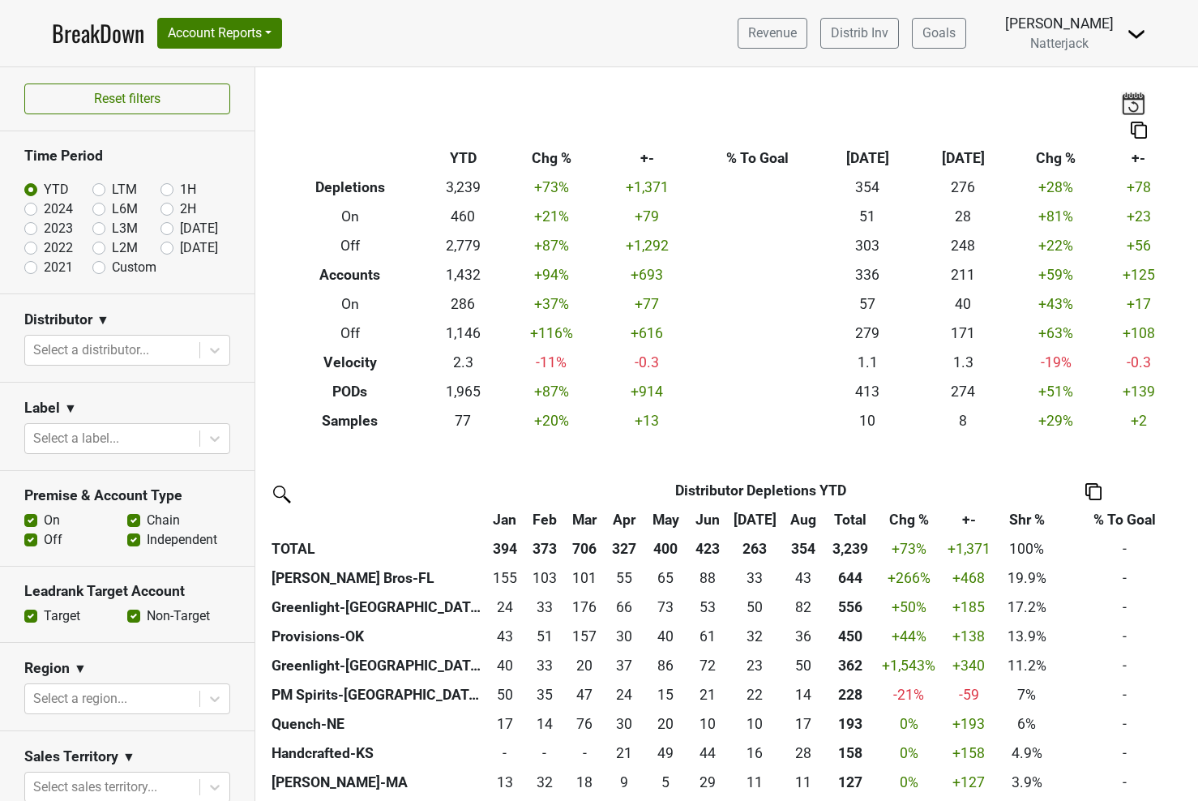
click at [147, 540] on label "Independent" at bounding box center [182, 539] width 70 height 19
click at [135, 540] on input "Independent" at bounding box center [133, 538] width 13 height 16
checkbox input "false"
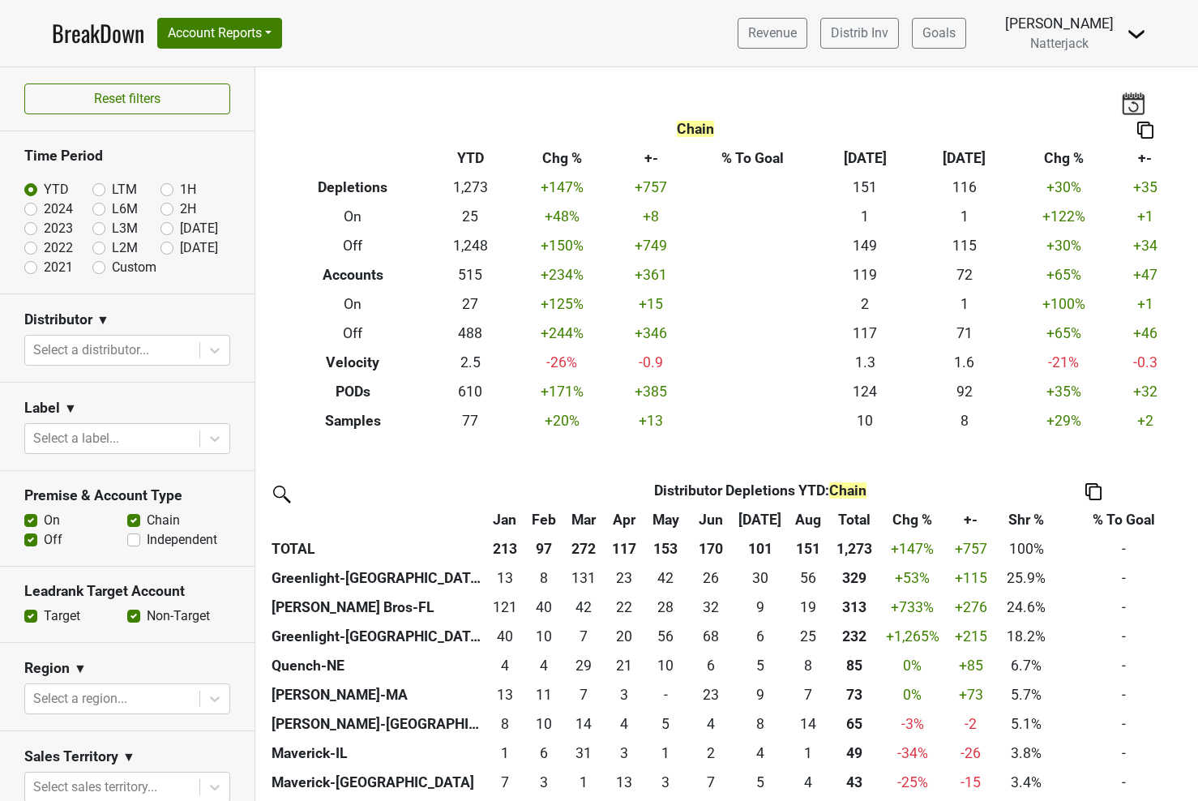
click at [147, 515] on label "Chain" at bounding box center [163, 519] width 33 height 19
click at [135, 515] on input "Chain" at bounding box center [133, 518] width 13 height 16
checkbox input "false"
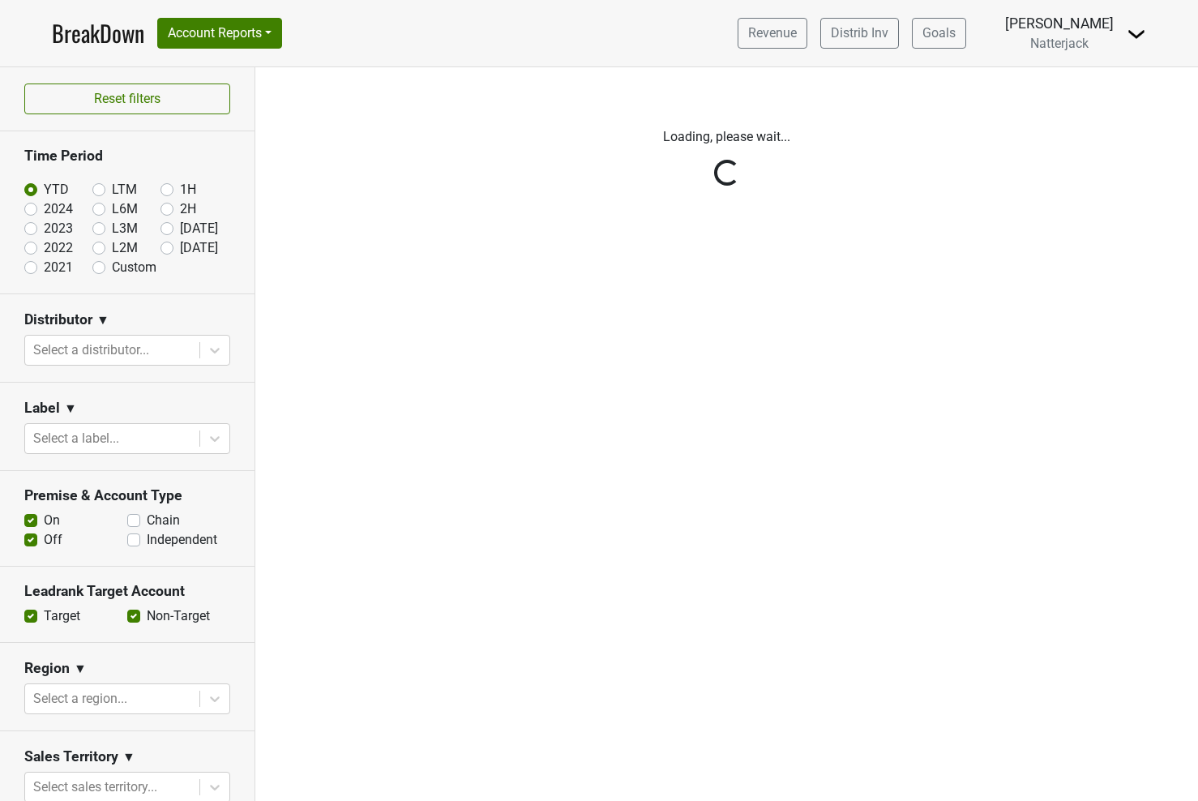
click at [22, 537] on div "Reset filters Time Period YTD LTM 1H 2024 L6M 2H 2023 L3M Aug '25 2022 L2M Sep …" at bounding box center [127, 433] width 255 height 733
click at [28, 540] on div "Reset filters Time Period YTD LTM 1H 2024 L6M 2H 2023 L3M Aug '25 2022 L2M Sep …" at bounding box center [127, 433] width 255 height 733
